Goal: Task Accomplishment & Management: Use online tool/utility

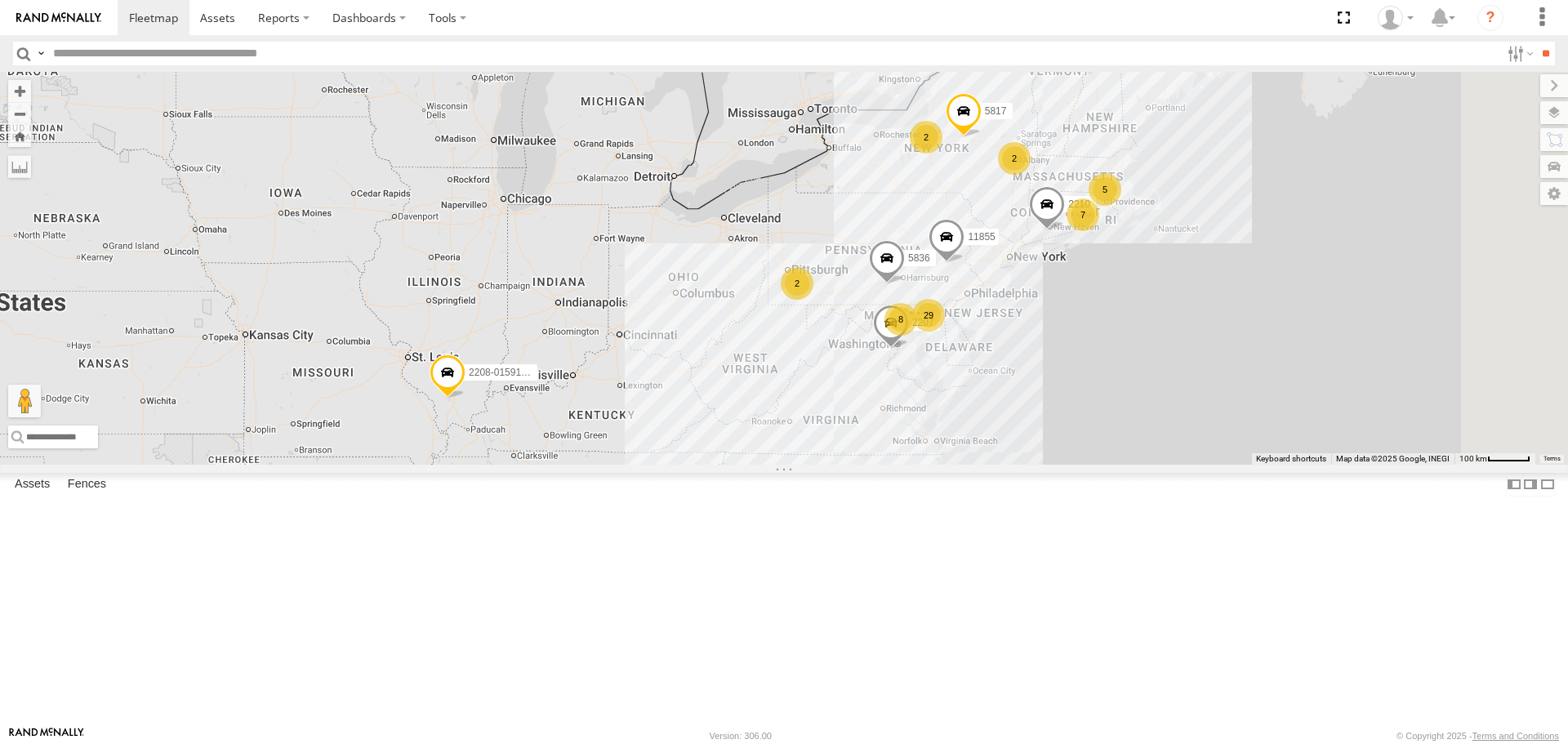
click at [917, 336] on div "8" at bounding box center [900, 319] width 33 height 33
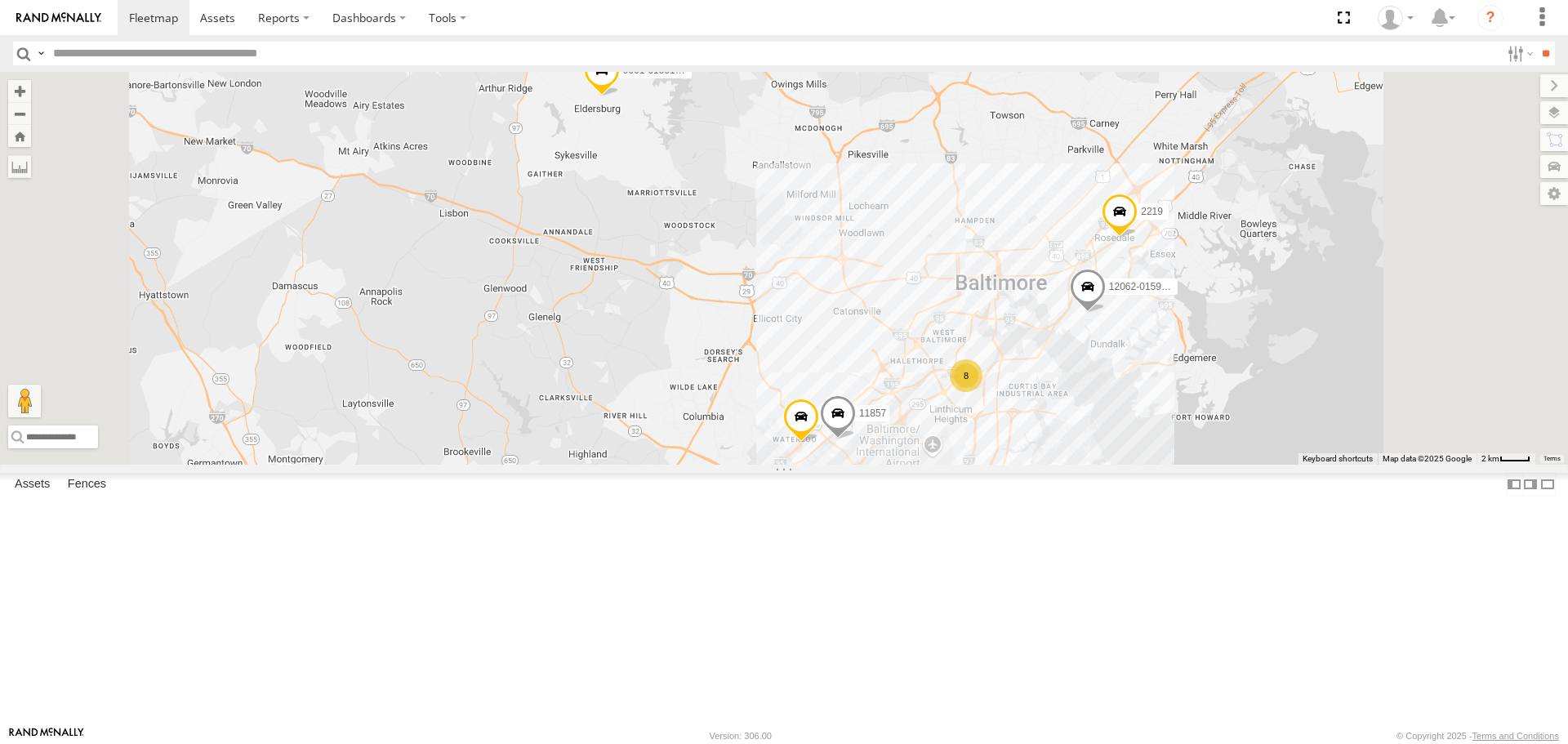
click at [982, 392] on div "8" at bounding box center [966, 376] width 33 height 33
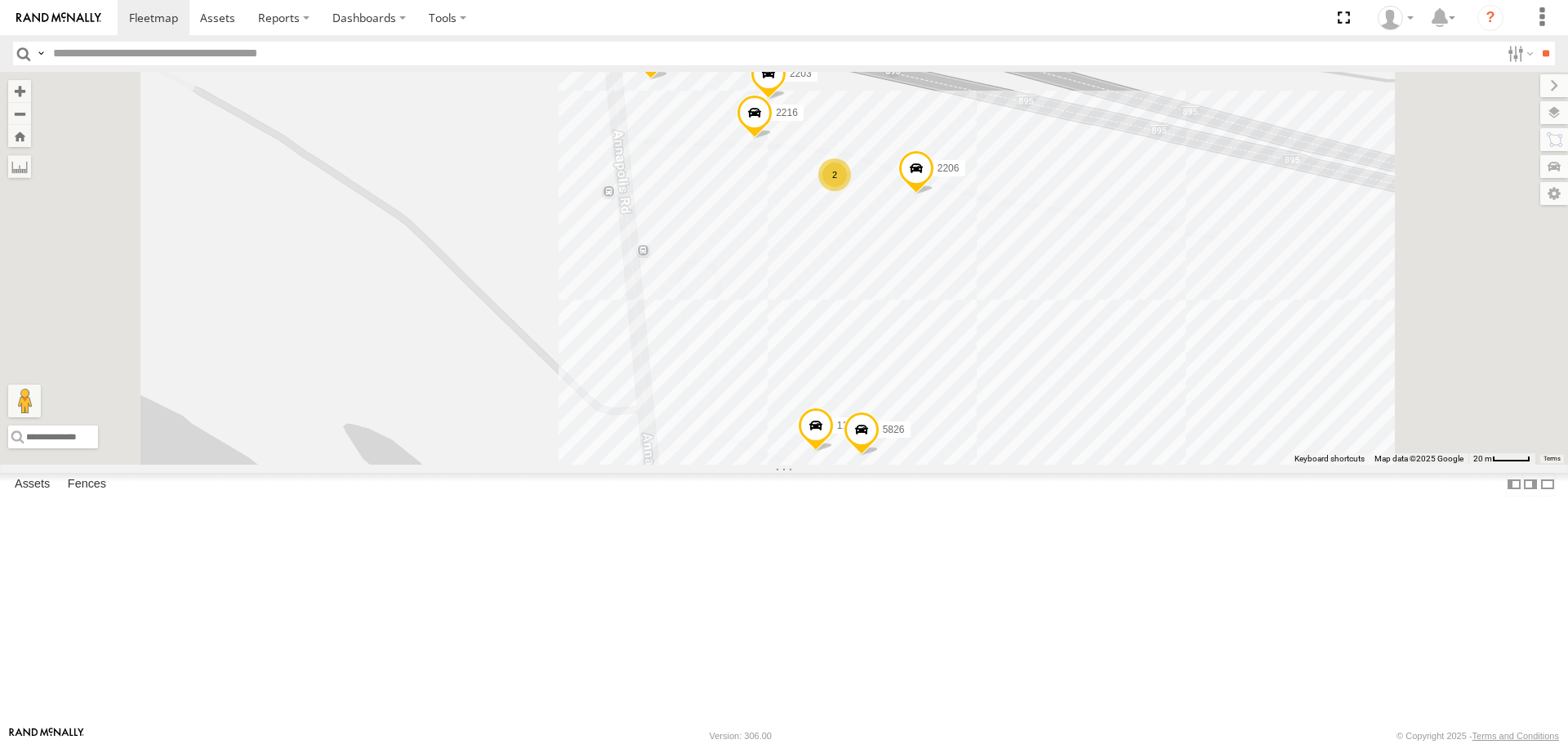
click at [278, 59] on input "text" at bounding box center [774, 53] width 1454 height 24
click at [1536, 42] on input "**" at bounding box center [1545, 53] width 19 height 24
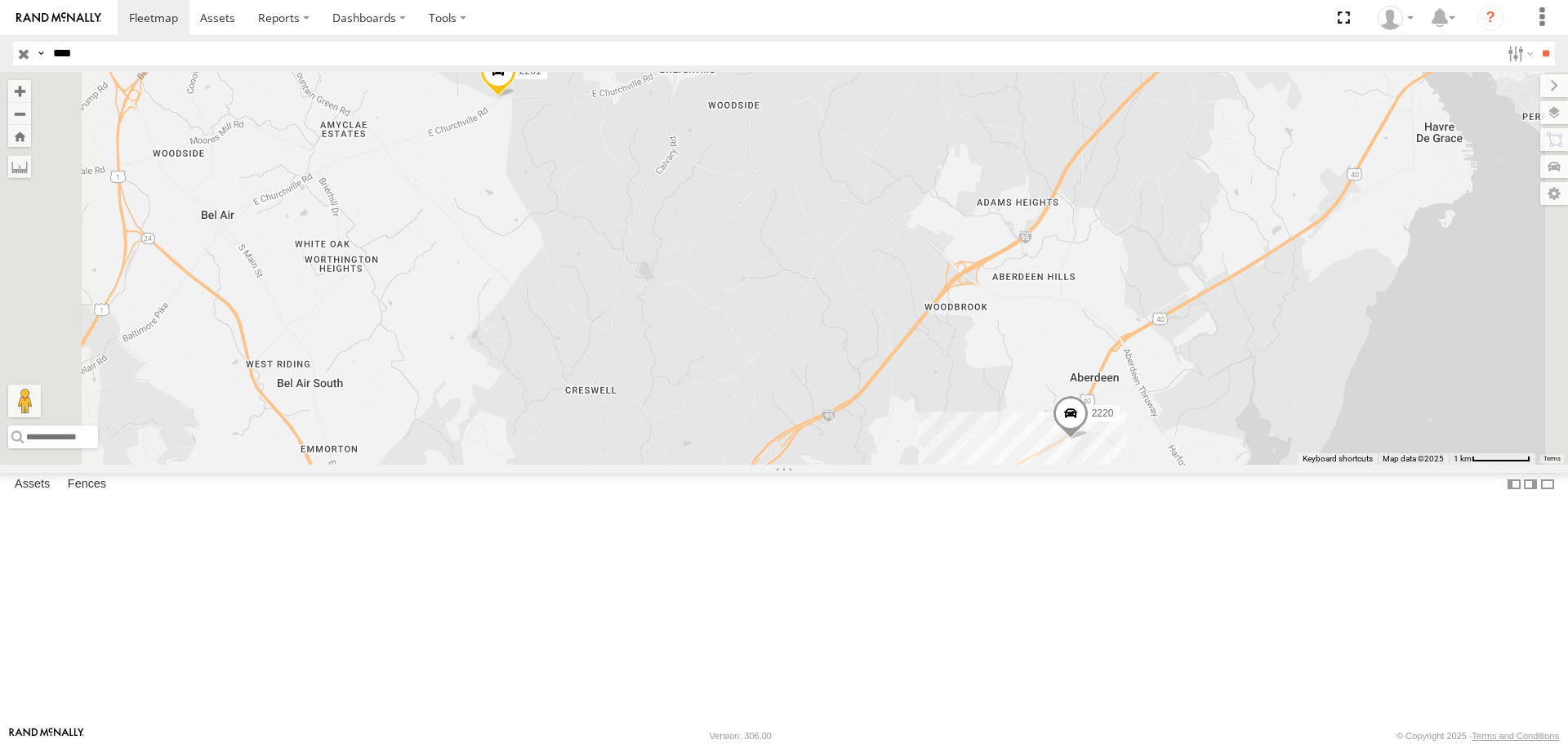
click at [0, 0] on div "All Assets" at bounding box center [0, 0] width 0 height 0
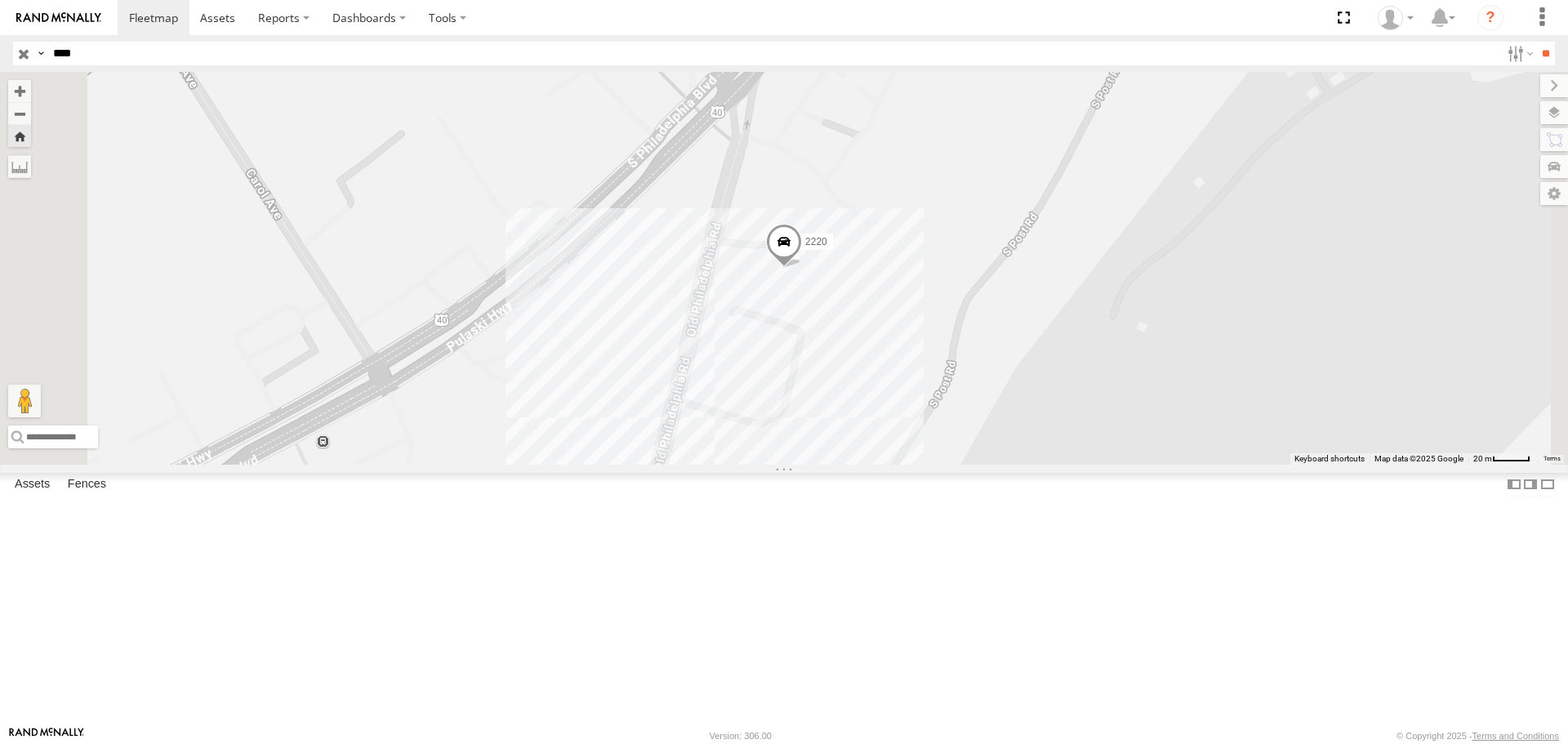
click at [0, 0] on div "All Assets" at bounding box center [0, 0] width 0 height 0
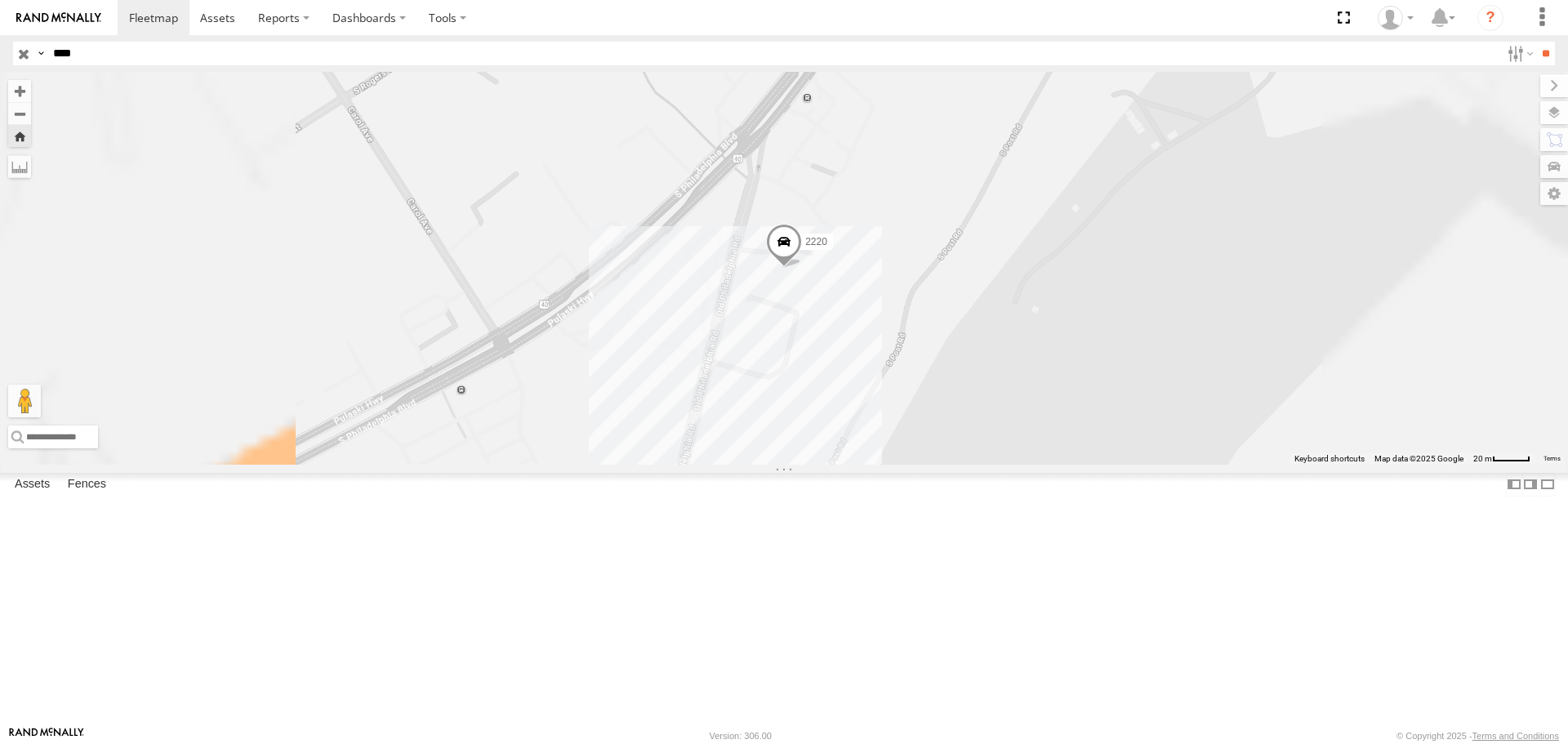
click at [0, 0] on div "All Assets" at bounding box center [0, 0] width 0 height 0
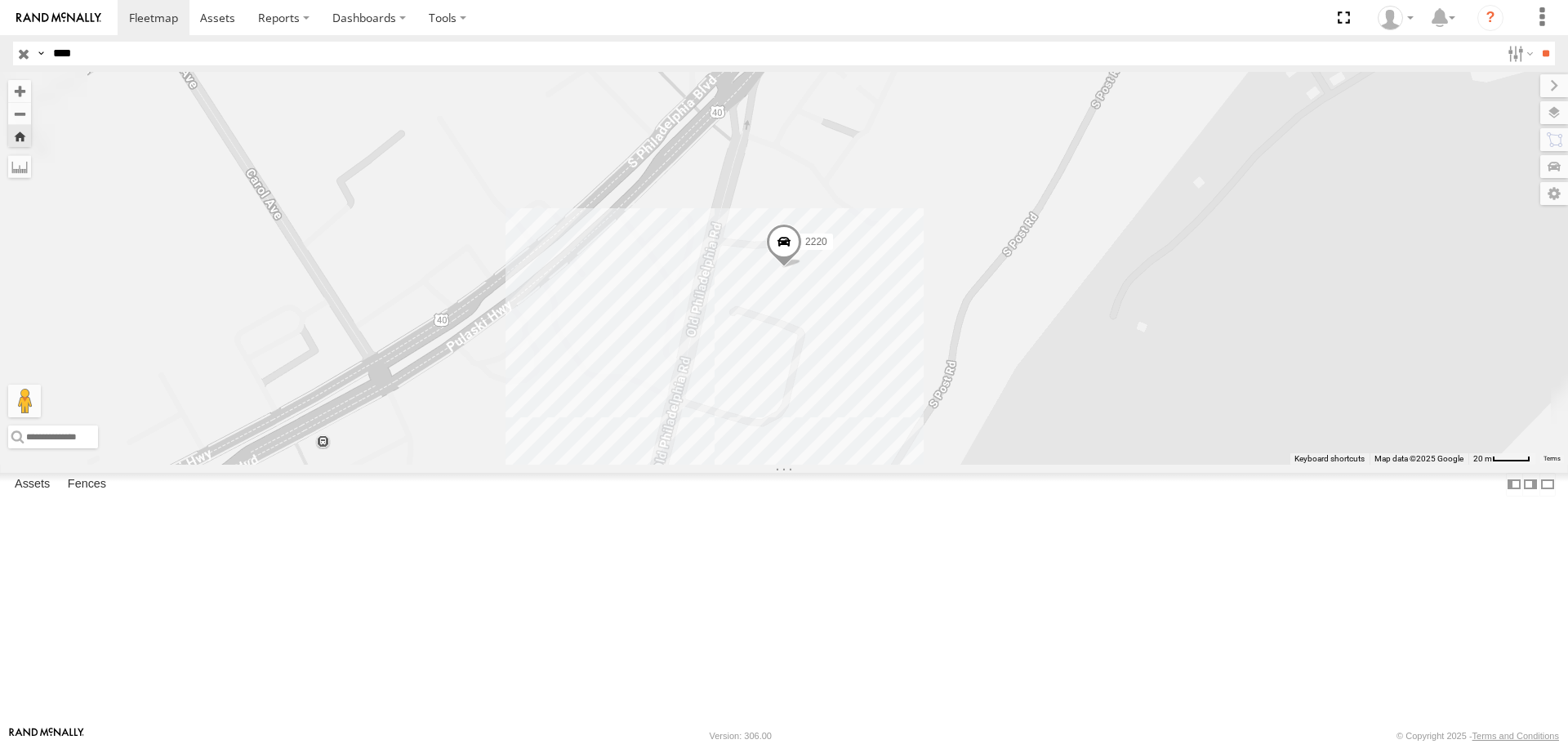
click at [802, 268] on span at bounding box center [784, 246] width 36 height 44
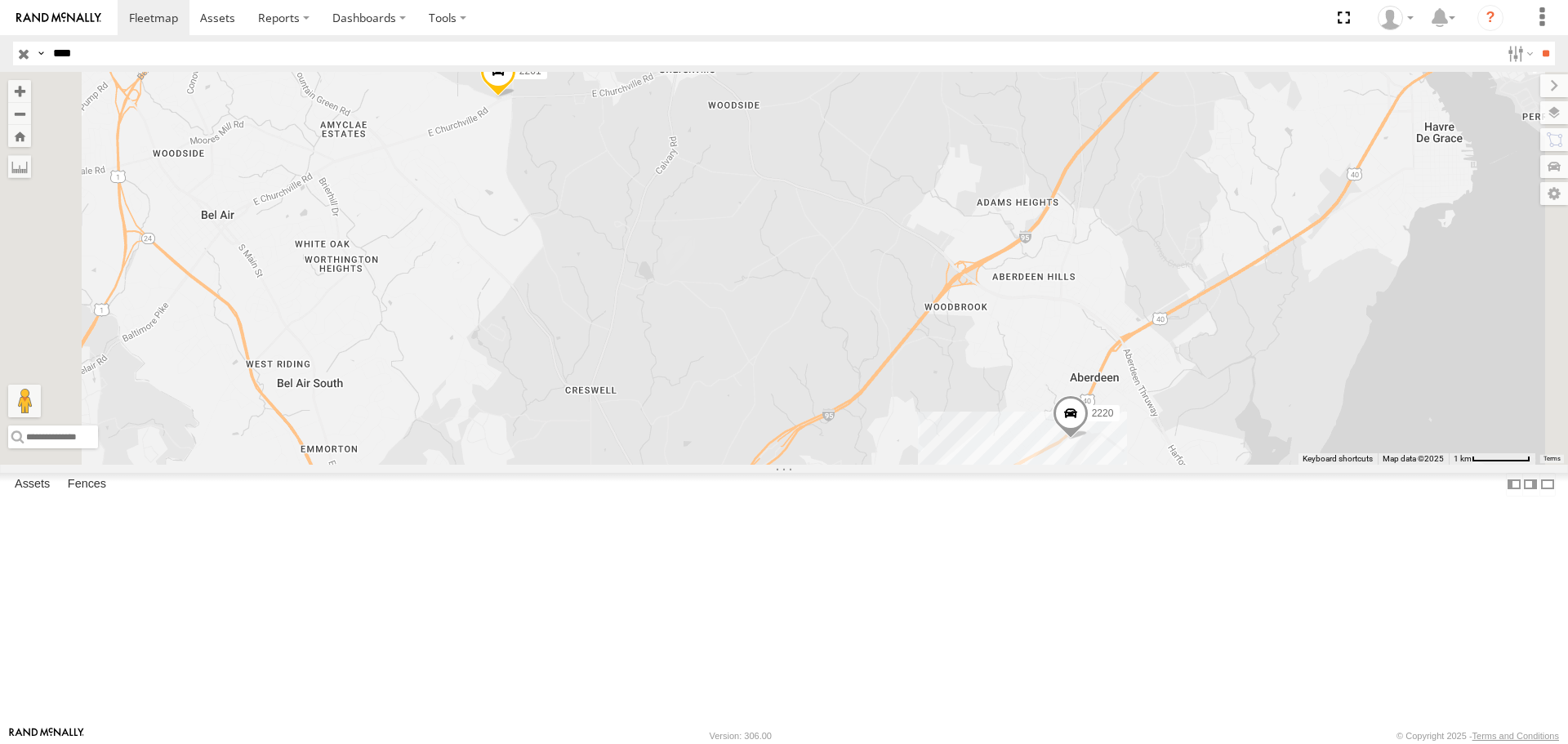
click at [0, 0] on div "All Assets" at bounding box center [0, 0] width 0 height 0
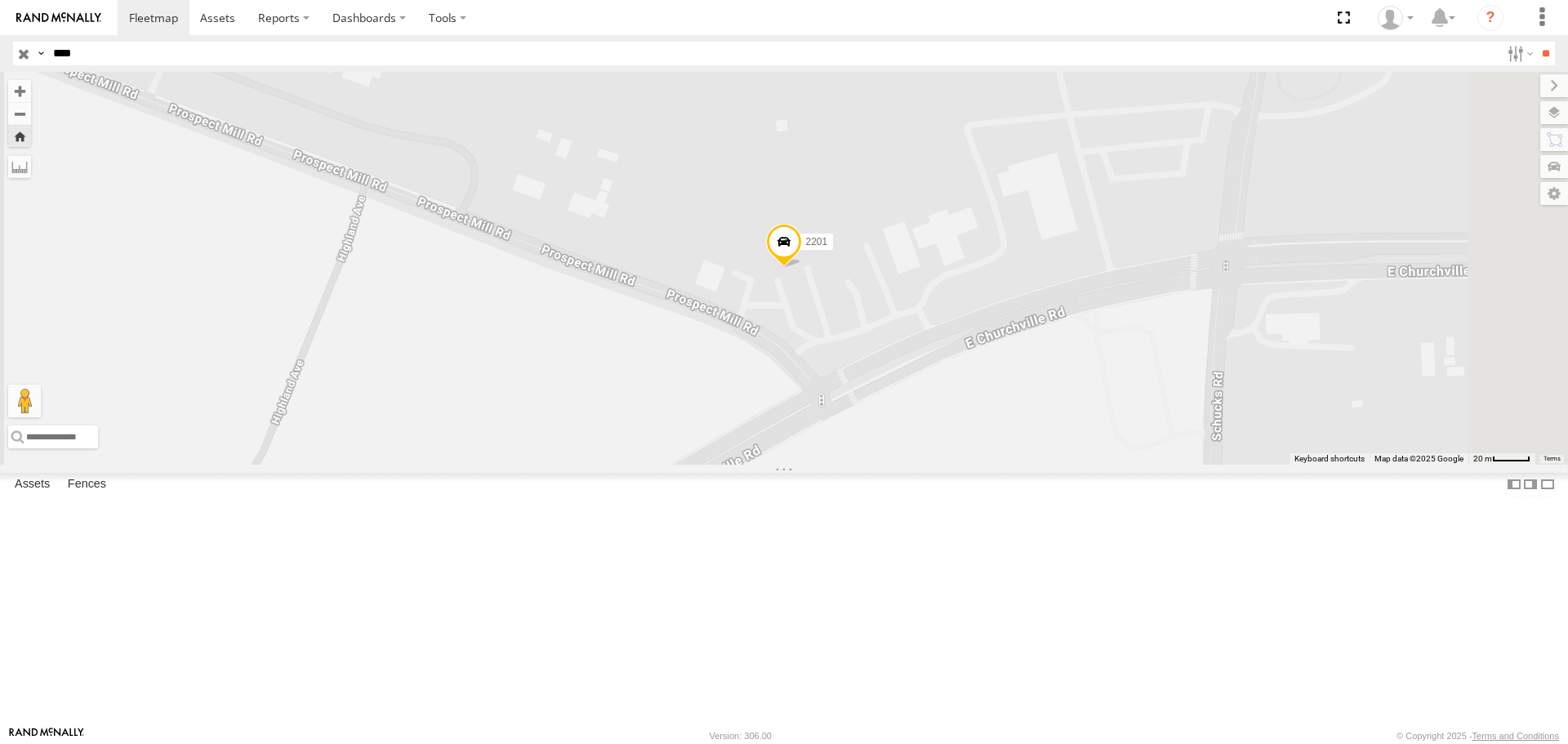
click at [114, 57] on input "****" at bounding box center [774, 53] width 1454 height 24
type input "*"
type input "****"
click at [1536, 42] on input "**" at bounding box center [1545, 53] width 19 height 24
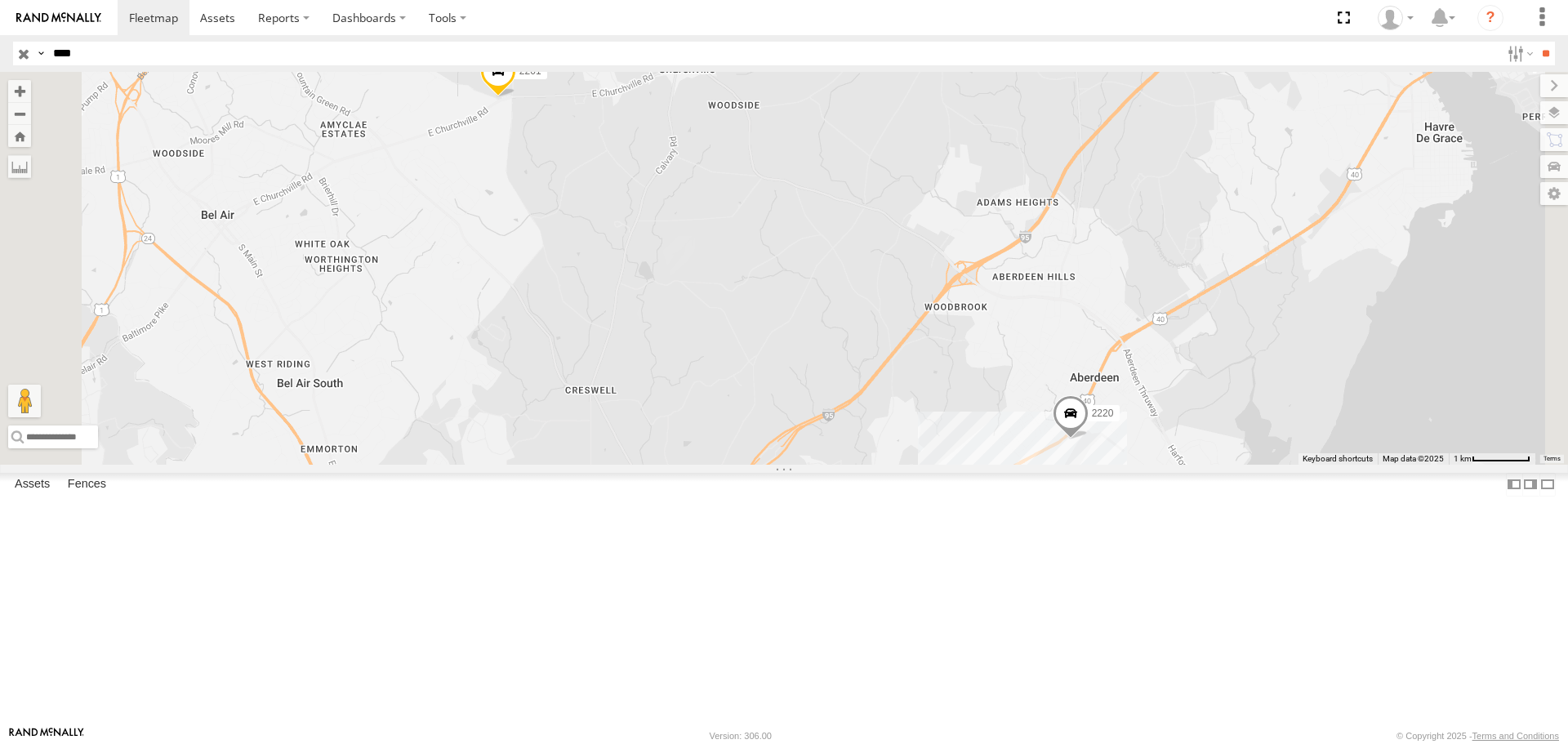
click at [0, 0] on div "2220" at bounding box center [0, 0] width 0 height 0
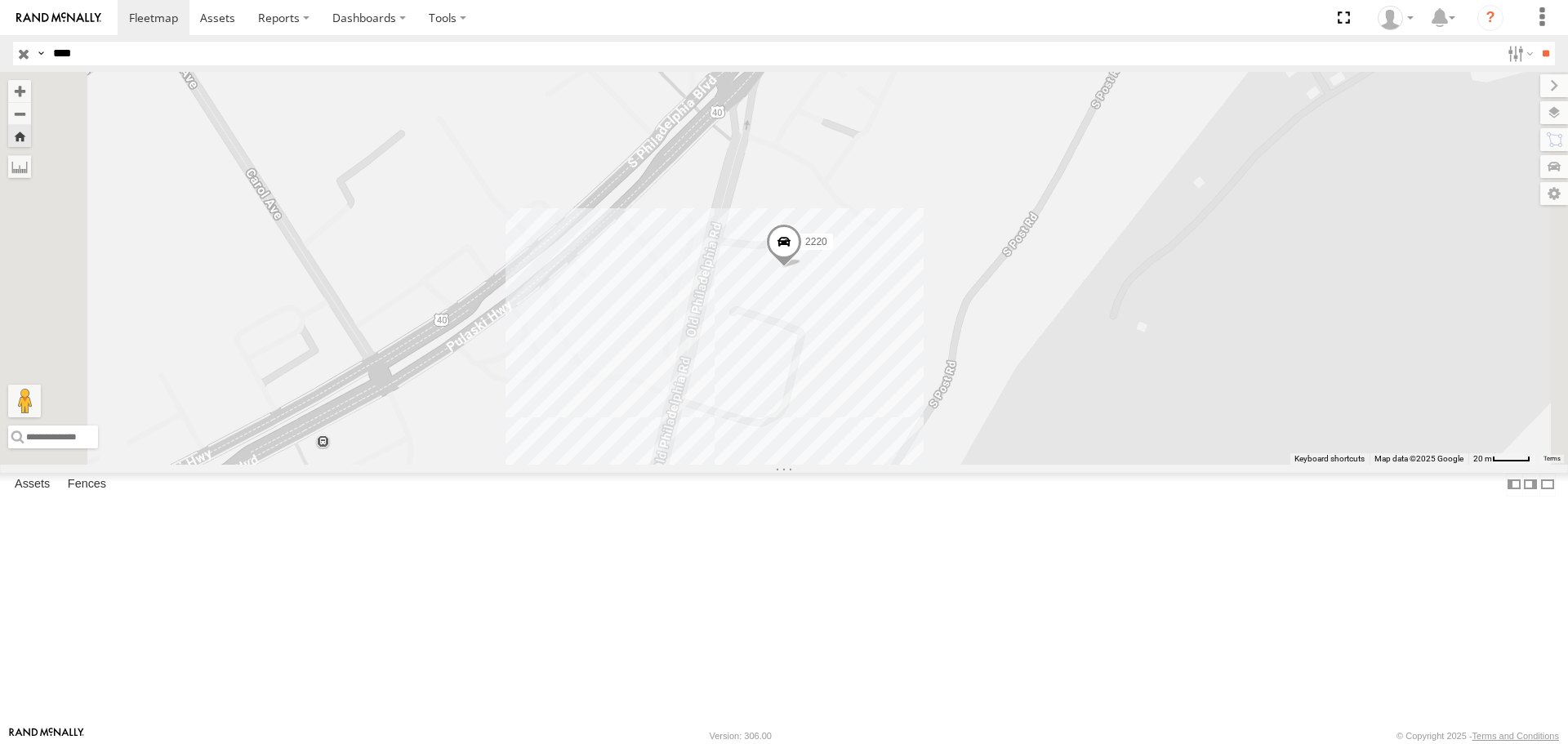
click at [802, 268] on span at bounding box center [784, 246] width 36 height 44
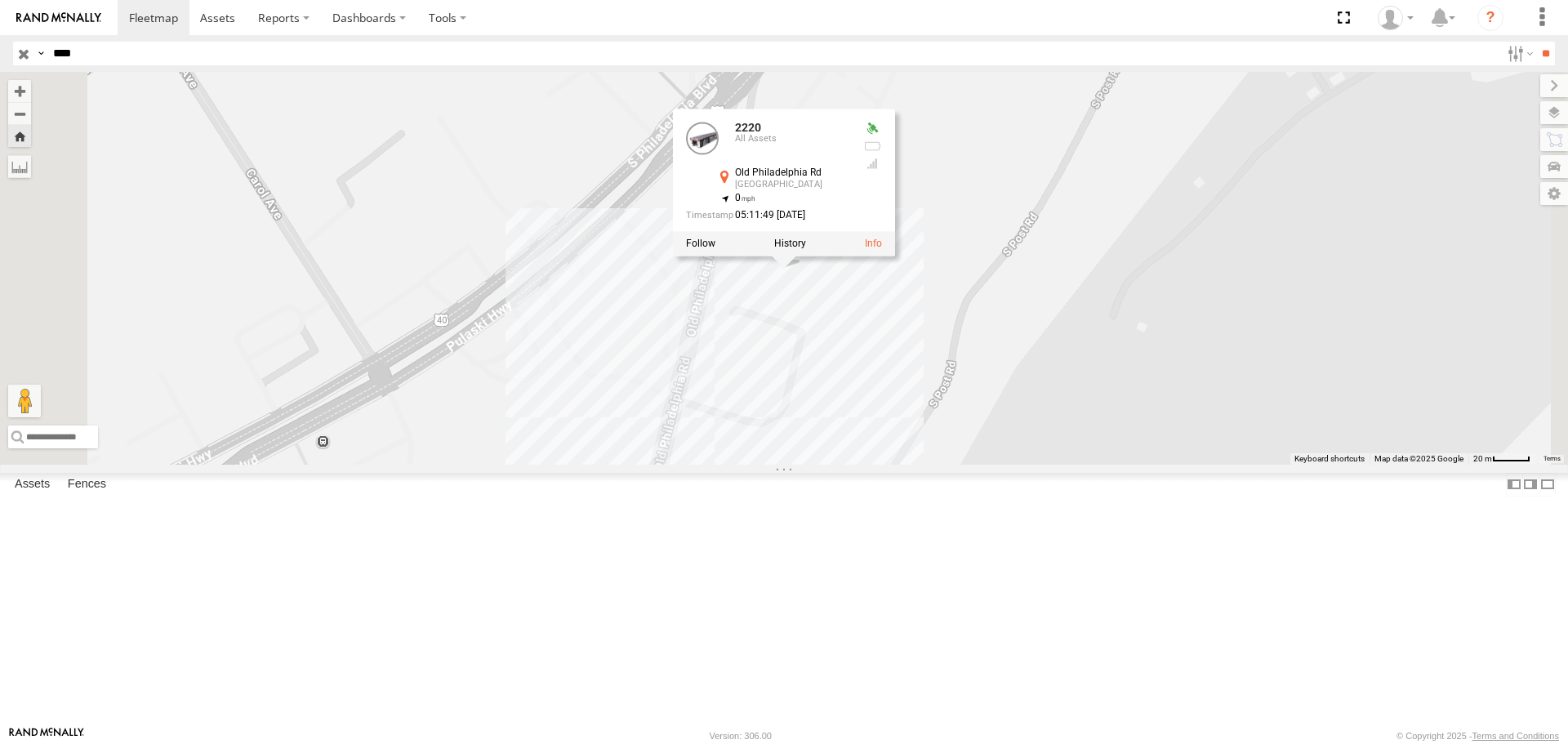
click at [1139, 296] on div "2220 2220 All Assets [GEOGRAPHIC_DATA] 39.4995 , -76.16913 0 05:11:49 [DATE]" at bounding box center [784, 268] width 1568 height 392
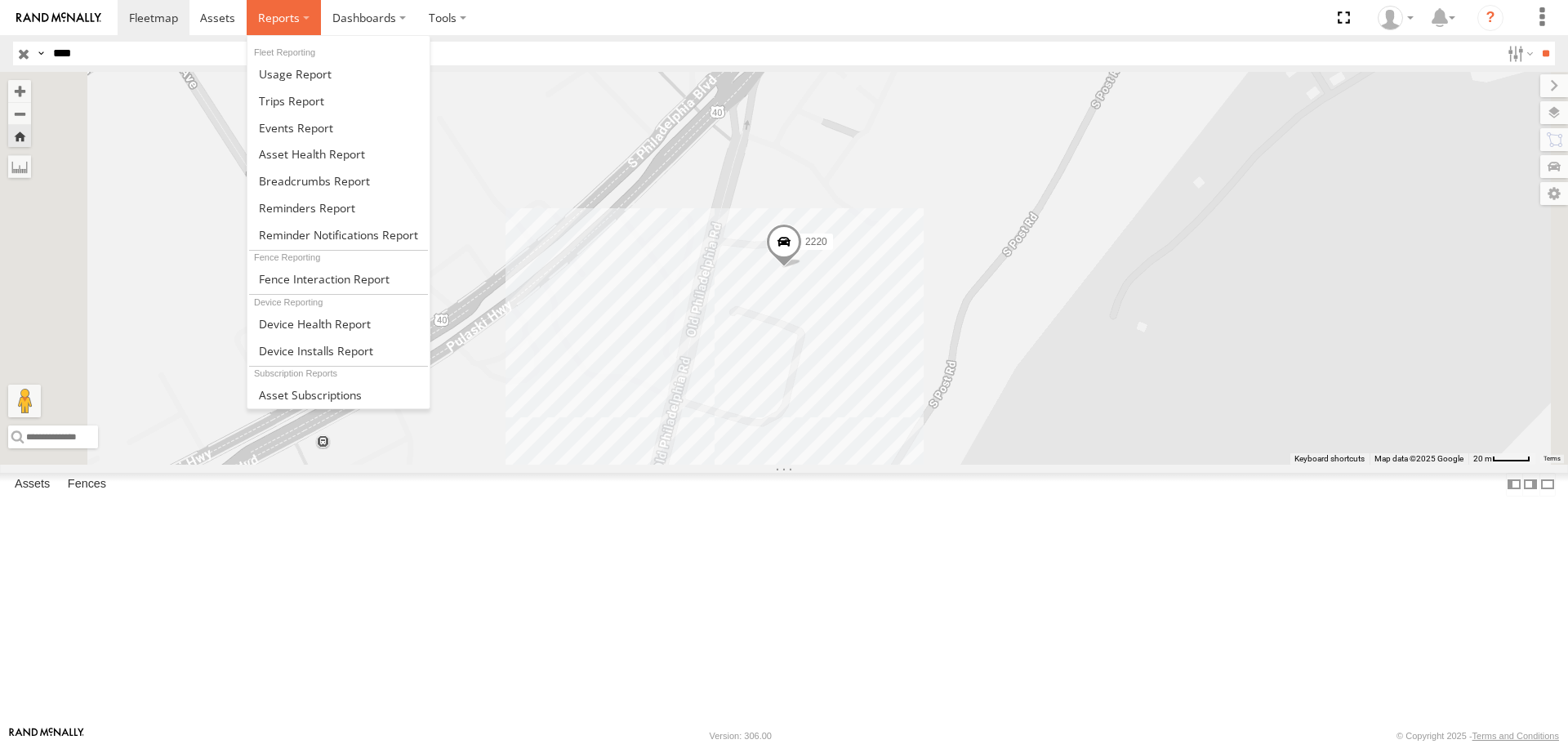
click at [278, 22] on span at bounding box center [278, 18] width 42 height 16
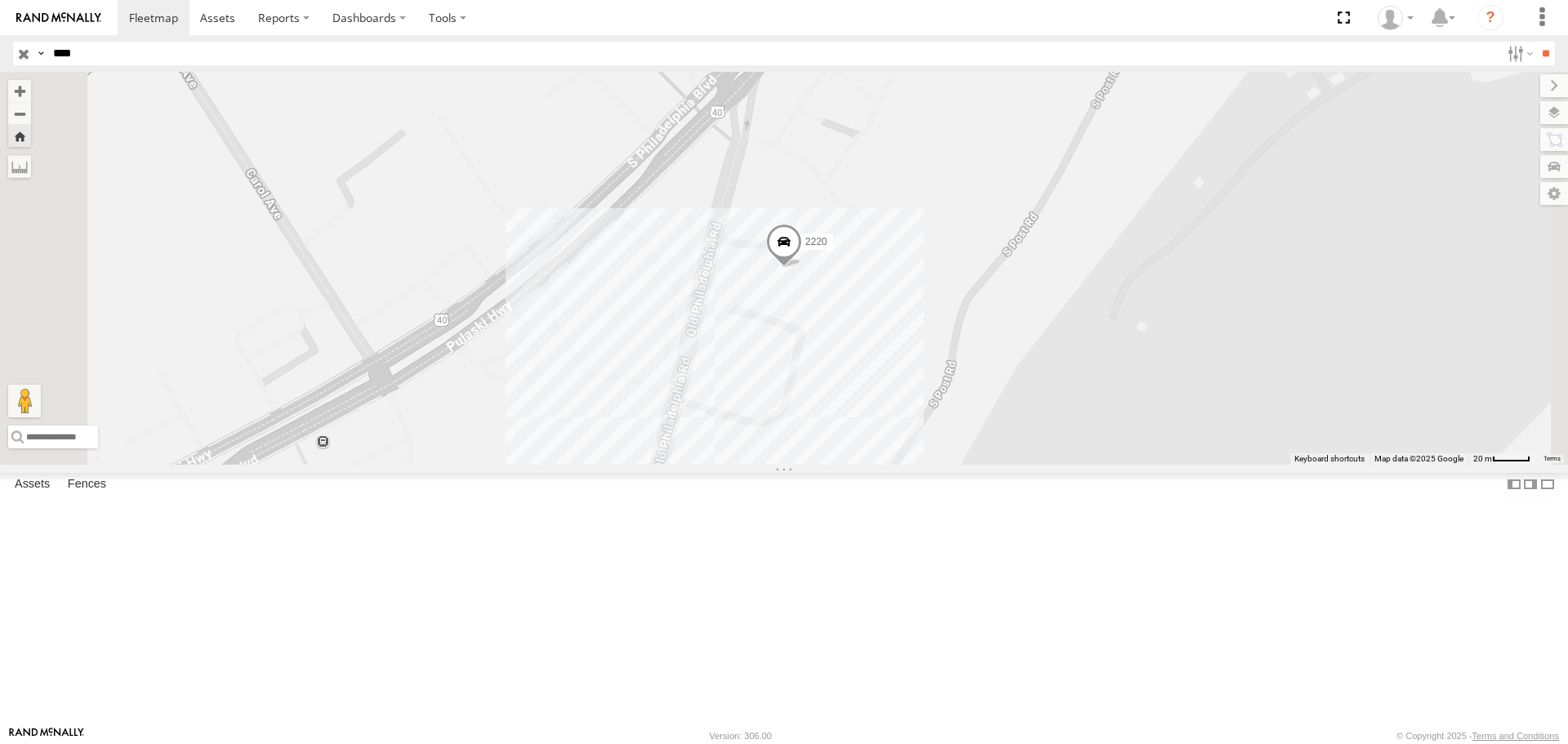
click at [1040, 154] on div "2220" at bounding box center [784, 268] width 1568 height 392
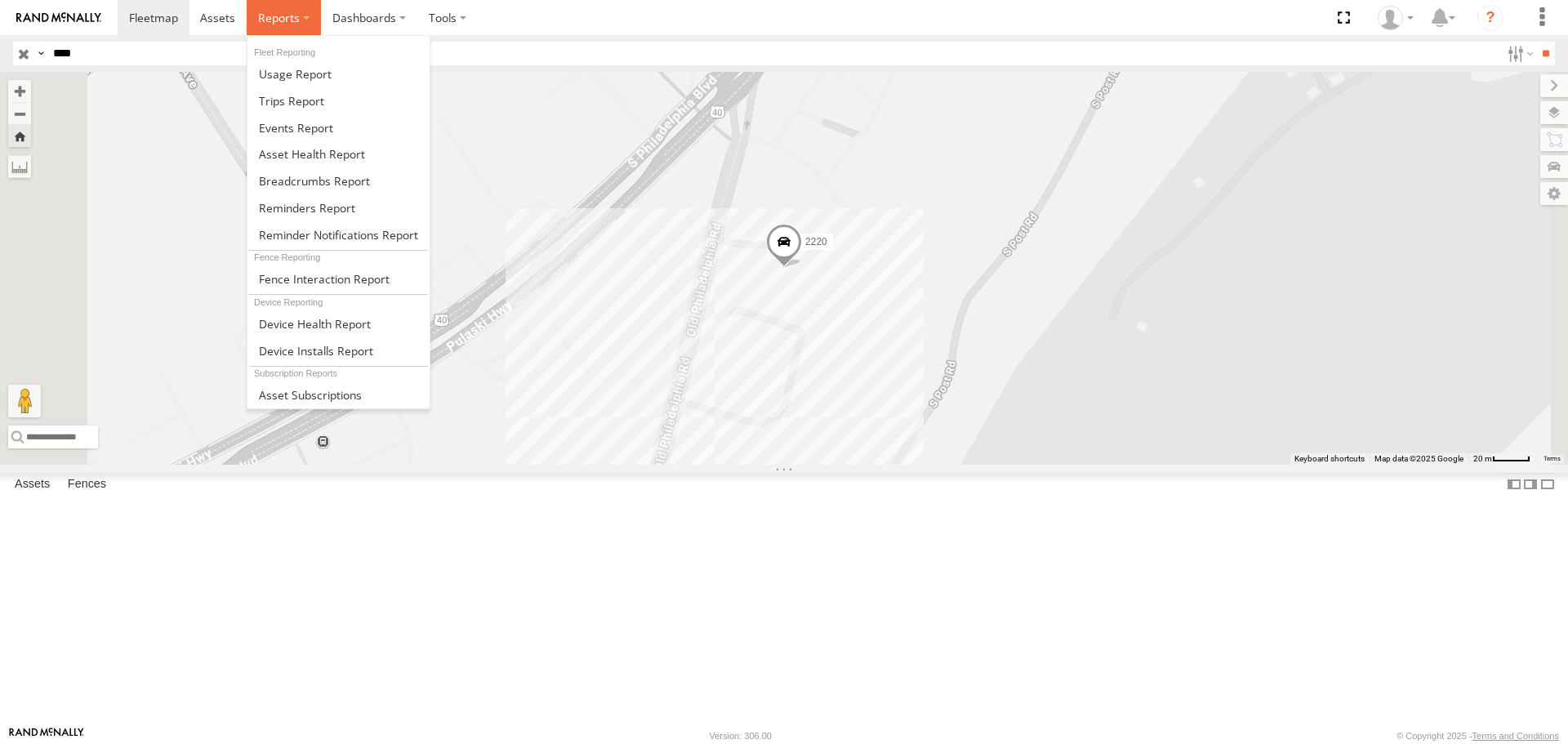
click at [286, 14] on span at bounding box center [278, 18] width 42 height 16
click at [285, 145] on link at bounding box center [338, 154] width 182 height 27
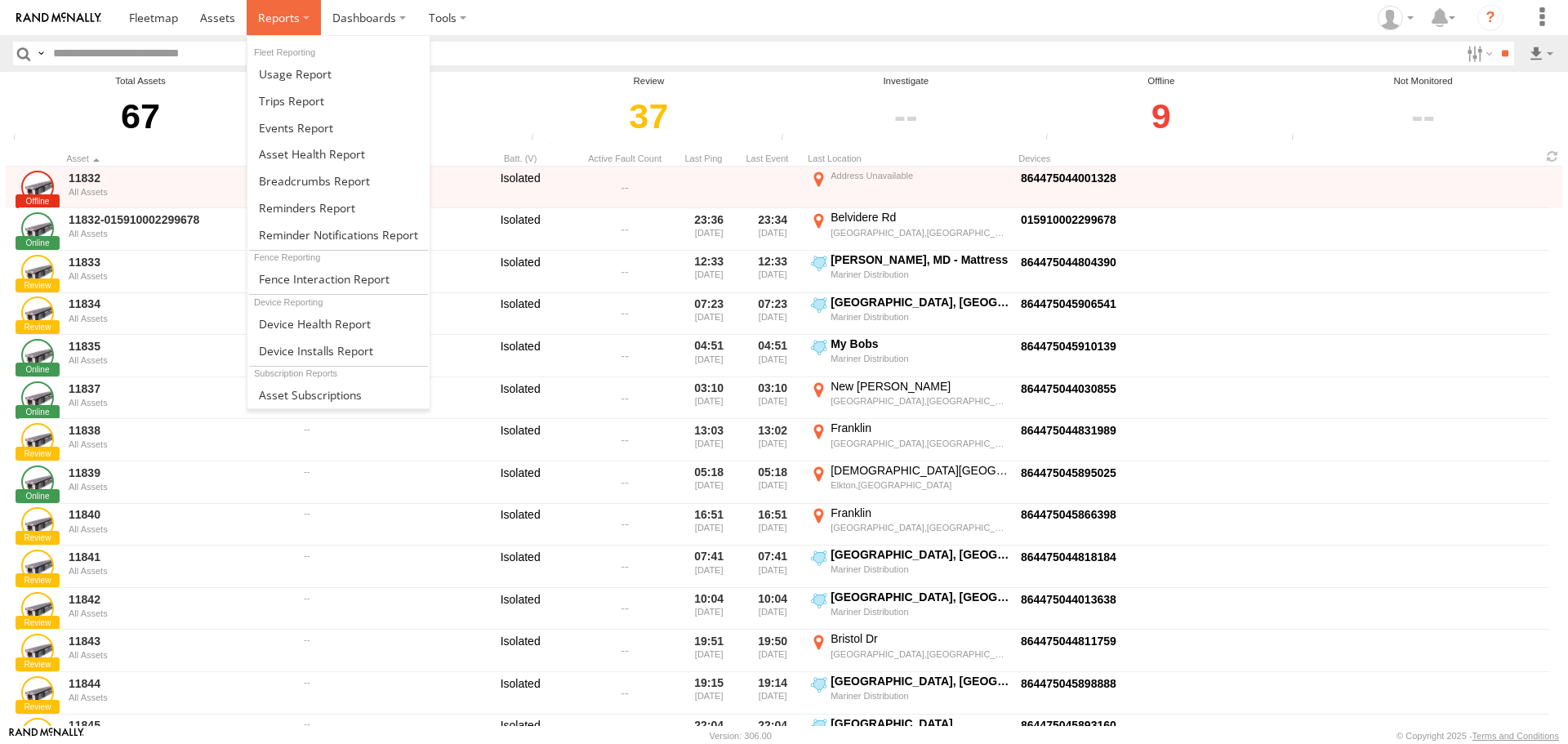
click at [282, 23] on span at bounding box center [278, 18] width 42 height 16
click at [319, 149] on span at bounding box center [312, 154] width 106 height 16
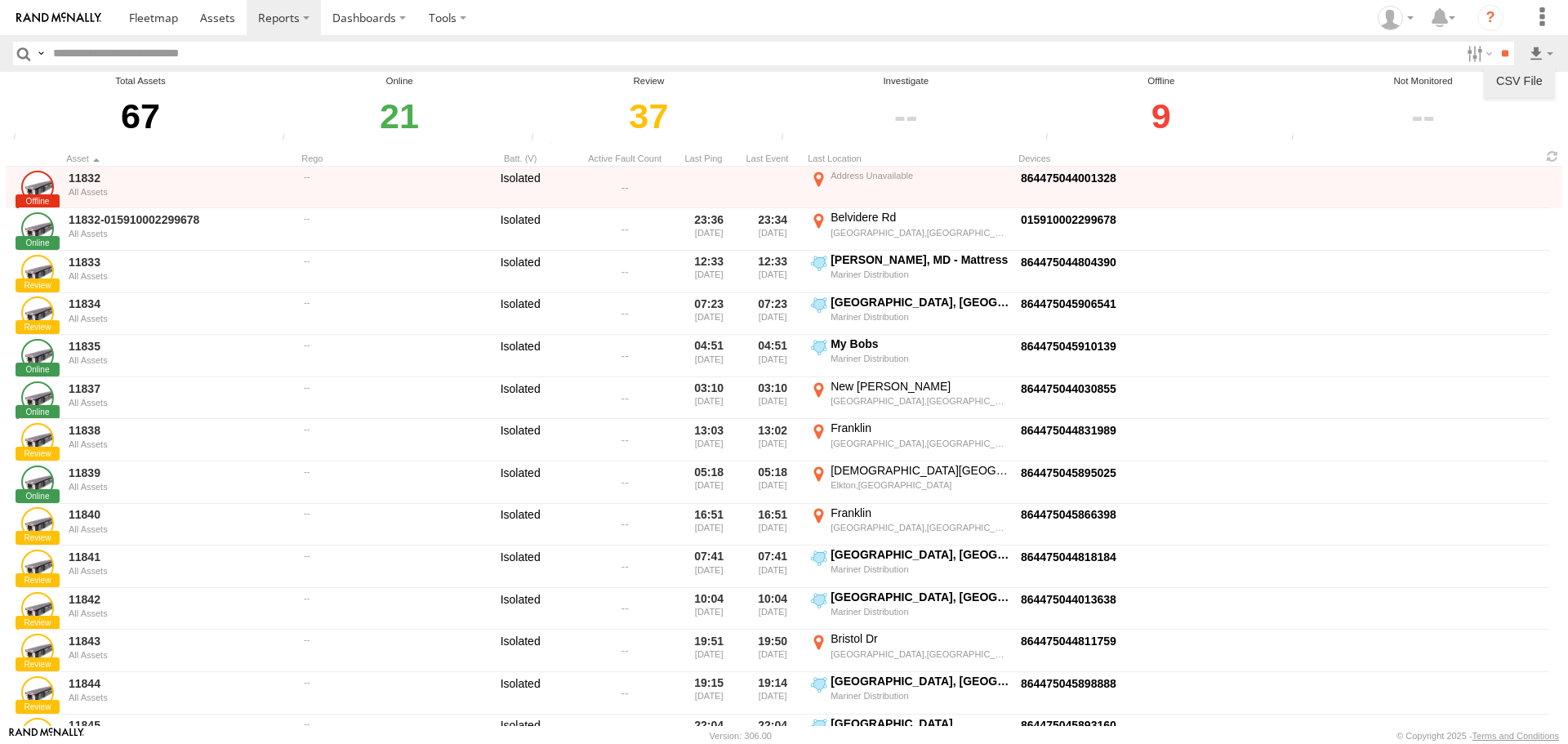
click at [1541, 77] on link at bounding box center [1519, 81] width 58 height 25
